Goal: Information Seeking & Learning: Learn about a topic

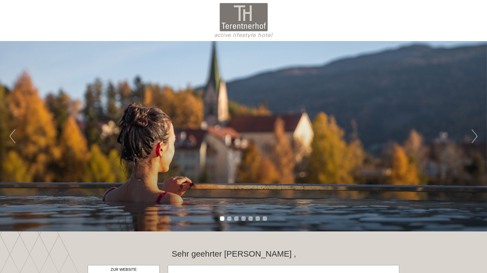
click at [370, 137] on button "Next" at bounding box center [475, 136] width 6 height 14
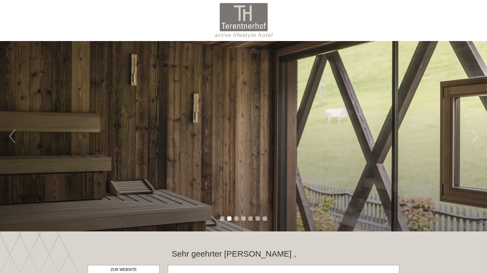
click at [370, 137] on button "Next" at bounding box center [475, 136] width 6 height 14
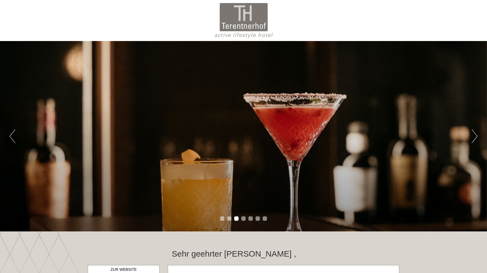
click at [370, 137] on button "Next" at bounding box center [475, 136] width 6 height 14
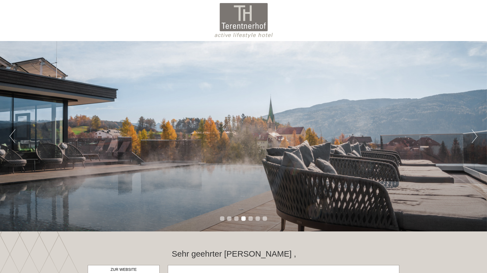
click at [370, 137] on button "Next" at bounding box center [475, 136] width 6 height 14
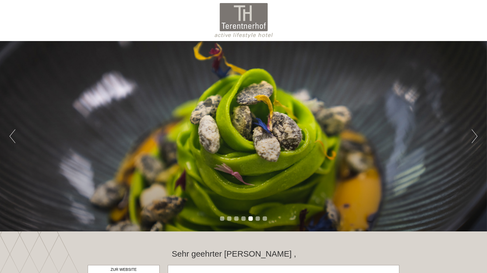
click at [370, 137] on button "Next" at bounding box center [475, 136] width 6 height 14
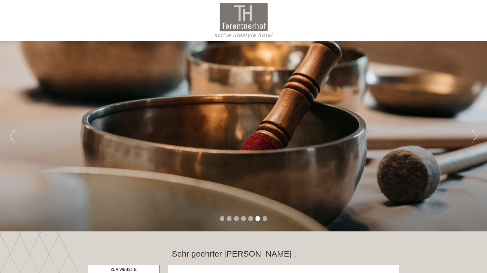
click at [370, 137] on button "Next" at bounding box center [475, 136] width 6 height 14
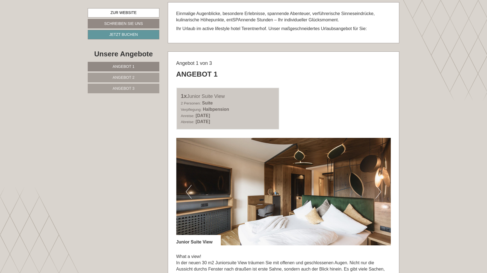
scroll to position [266, 0]
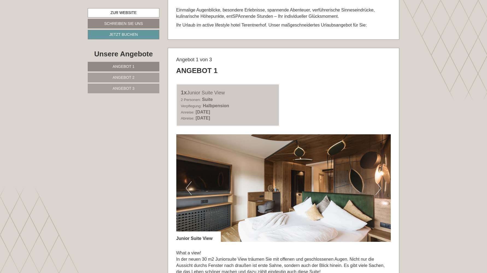
click at [370, 190] on button "Next" at bounding box center [379, 188] width 6 height 14
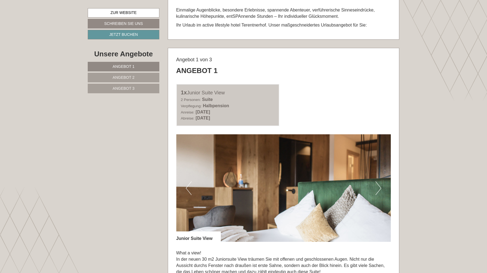
click at [370, 190] on button "Next" at bounding box center [379, 188] width 6 height 14
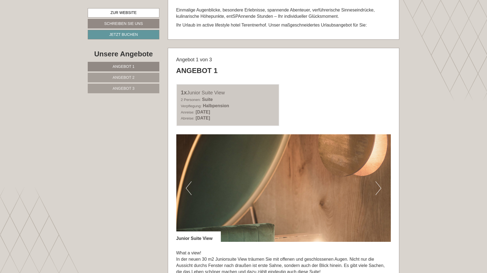
click at [370, 190] on button "Next" at bounding box center [379, 188] width 6 height 14
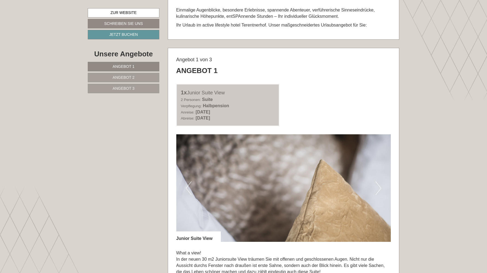
click at [370, 190] on button "Next" at bounding box center [379, 188] width 6 height 14
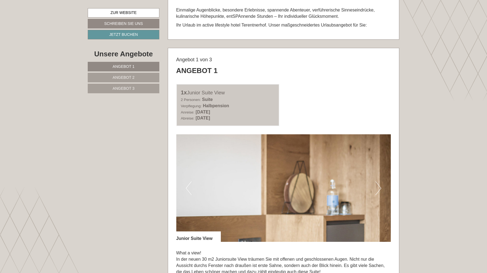
click at [370, 190] on button "Next" at bounding box center [379, 188] width 6 height 14
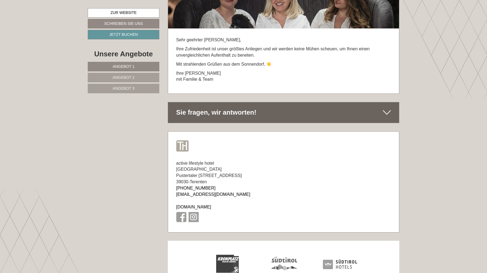
scroll to position [3322, 0]
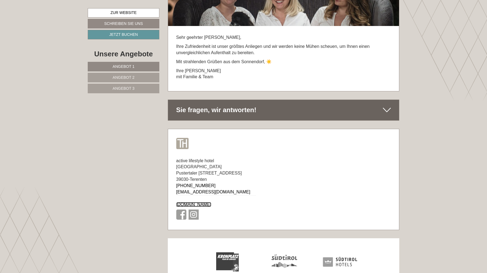
click at [204, 202] on link "[DOMAIN_NAME]" at bounding box center [193, 204] width 35 height 5
click at [201, 202] on link "[DOMAIN_NAME]" at bounding box center [193, 204] width 35 height 5
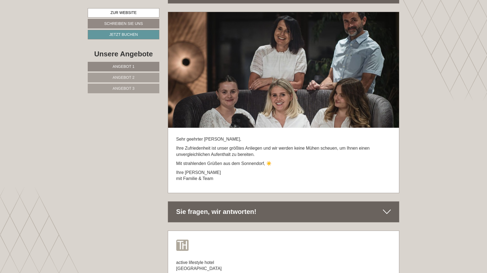
click at [134, 89] on span "Angebot 3" at bounding box center [124, 88] width 22 height 4
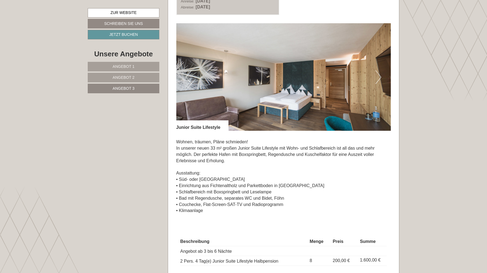
scroll to position [380, 0]
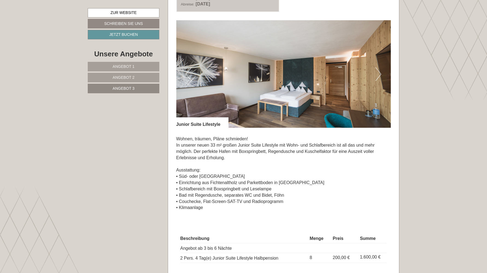
click at [370, 73] on button "Next" at bounding box center [379, 74] width 6 height 14
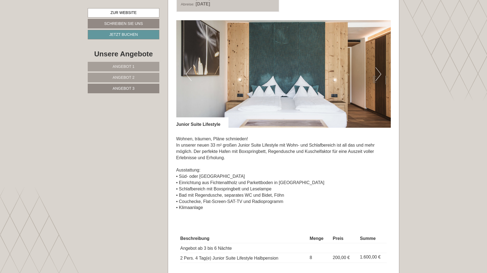
click at [370, 73] on button "Next" at bounding box center [379, 74] width 6 height 14
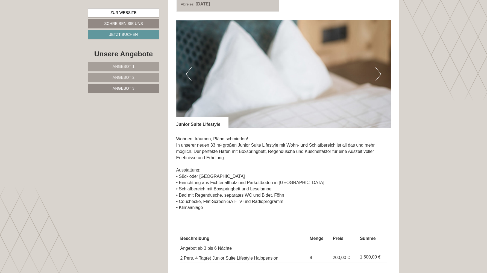
click at [370, 73] on button "Next" at bounding box center [379, 74] width 6 height 14
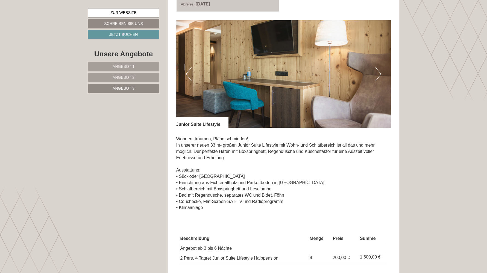
click at [370, 73] on button "Next" at bounding box center [379, 74] width 6 height 14
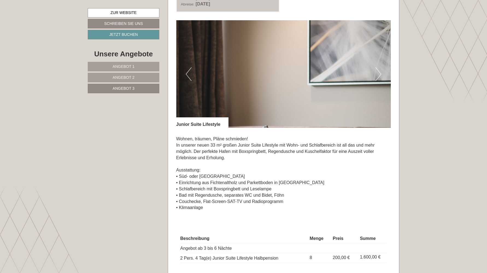
click at [370, 73] on button "Next" at bounding box center [379, 74] width 6 height 14
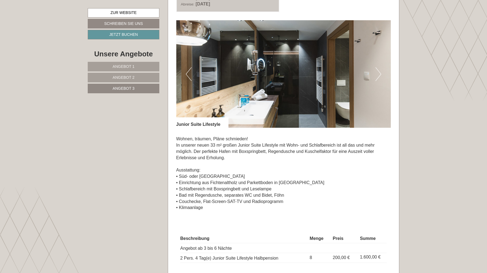
click at [370, 73] on button "Next" at bounding box center [379, 74] width 6 height 14
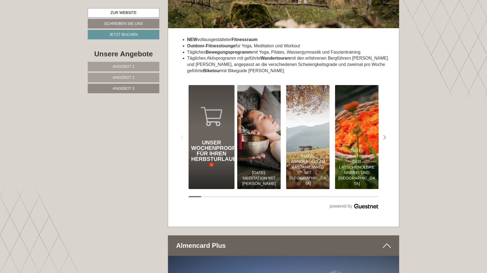
scroll to position [1475, 0]
click at [210, 131] on div "Unser Wochenprogramm für Ihren Herbsturlaub 🍁" at bounding box center [212, 137] width 46 height 104
click at [209, 141] on div "Unser Wochenprogramm für Ihren Herbsturlaub 🍁" at bounding box center [211, 153] width 41 height 27
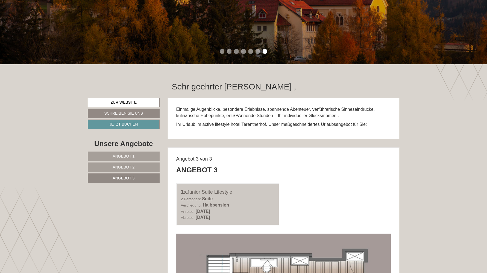
scroll to position [202, 0]
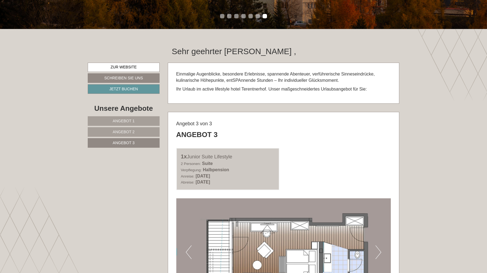
click at [139, 122] on link "Angebot 1" at bounding box center [124, 121] width 72 height 10
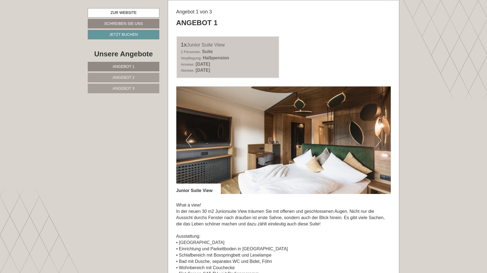
click at [134, 76] on span "Angebot 2" at bounding box center [124, 77] width 22 height 4
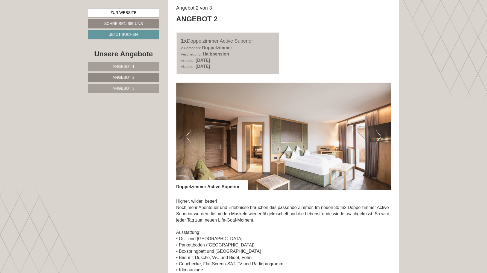
scroll to position [305, 0]
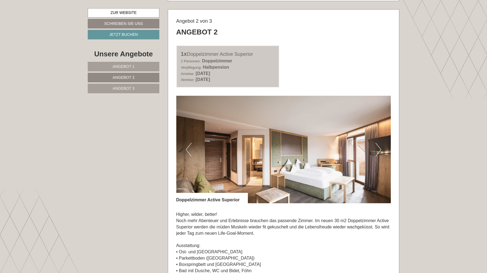
click at [370, 150] on button "Next" at bounding box center [379, 150] width 6 height 14
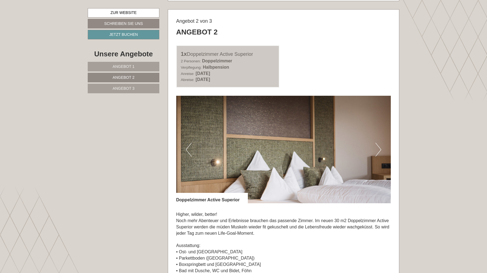
click at [370, 150] on button "Next" at bounding box center [379, 150] width 6 height 14
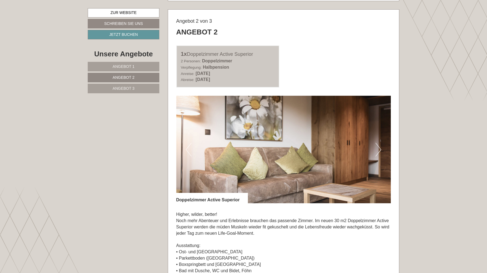
click at [370, 150] on button "Next" at bounding box center [379, 150] width 6 height 14
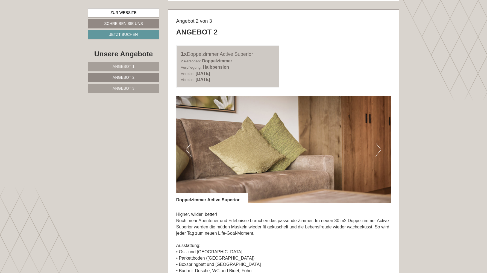
click at [135, 86] on link "Angebot 3" at bounding box center [124, 89] width 72 height 10
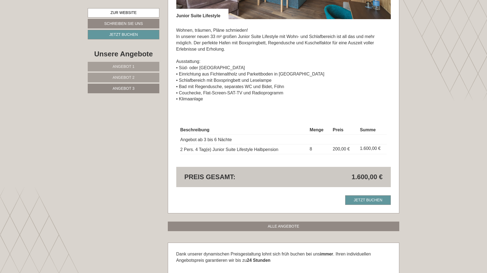
scroll to position [566, 0]
